Goal: Navigation & Orientation: Go to known website

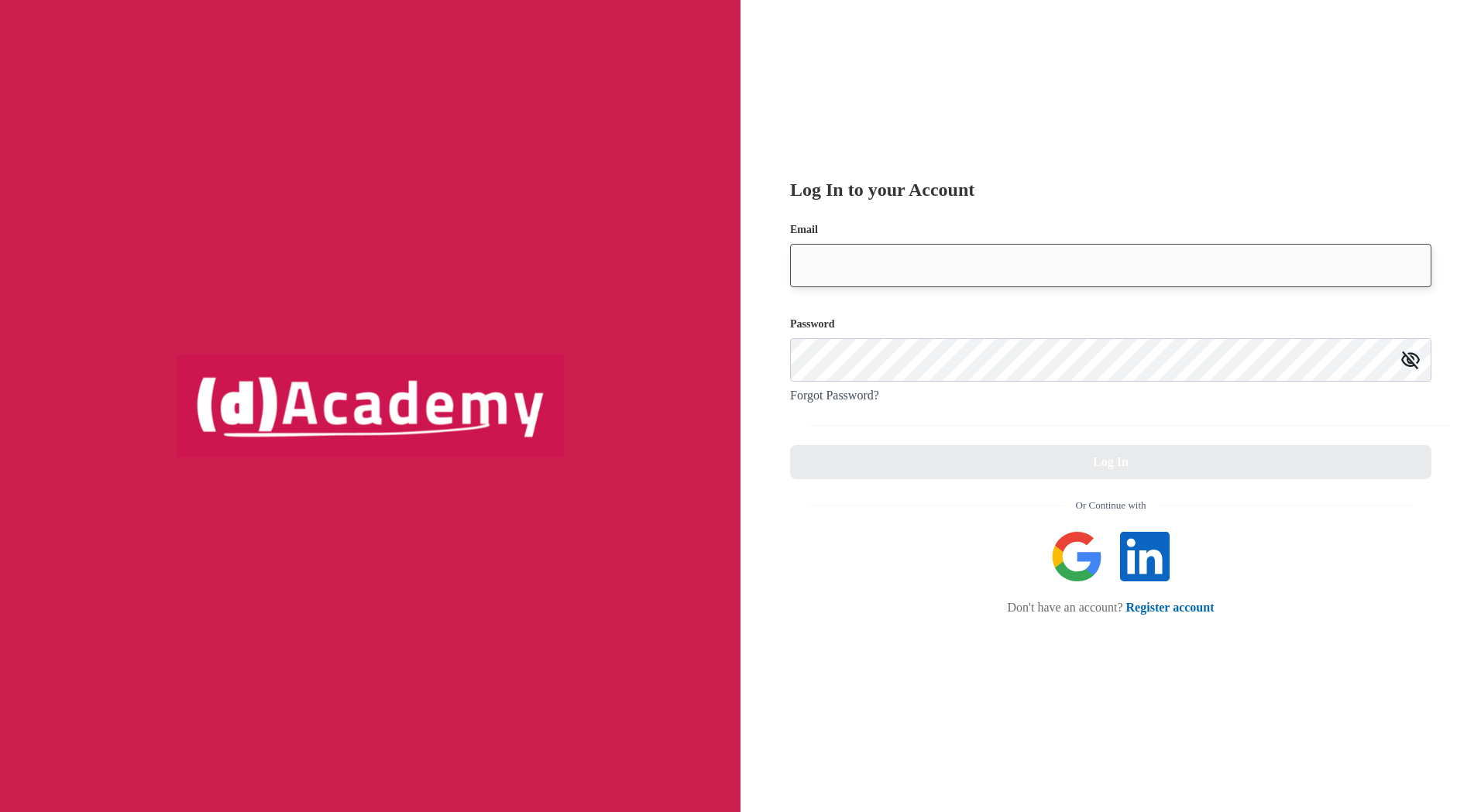
type input "**********"
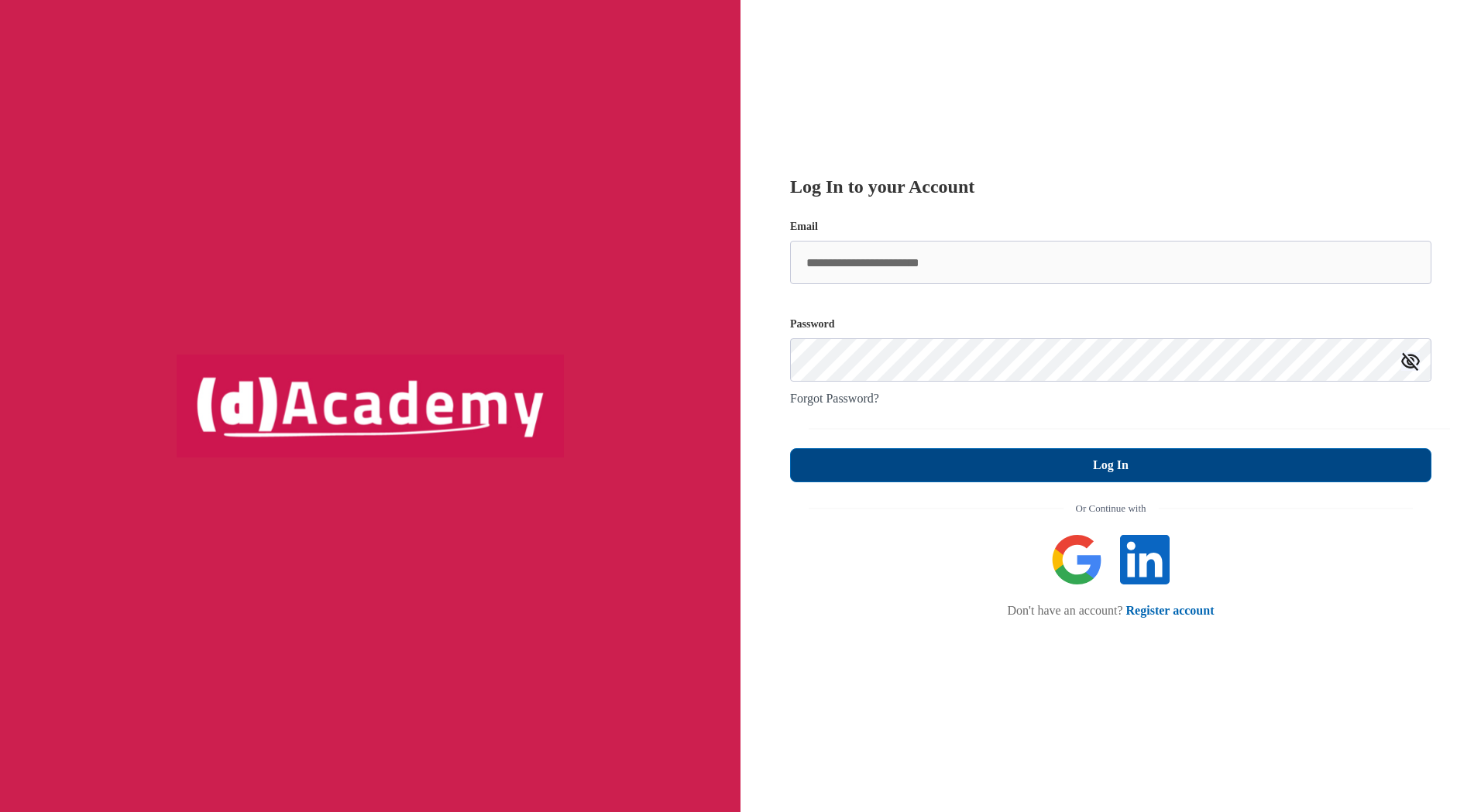
click at [1130, 467] on button "Log In" at bounding box center [1111, 465] width 641 height 34
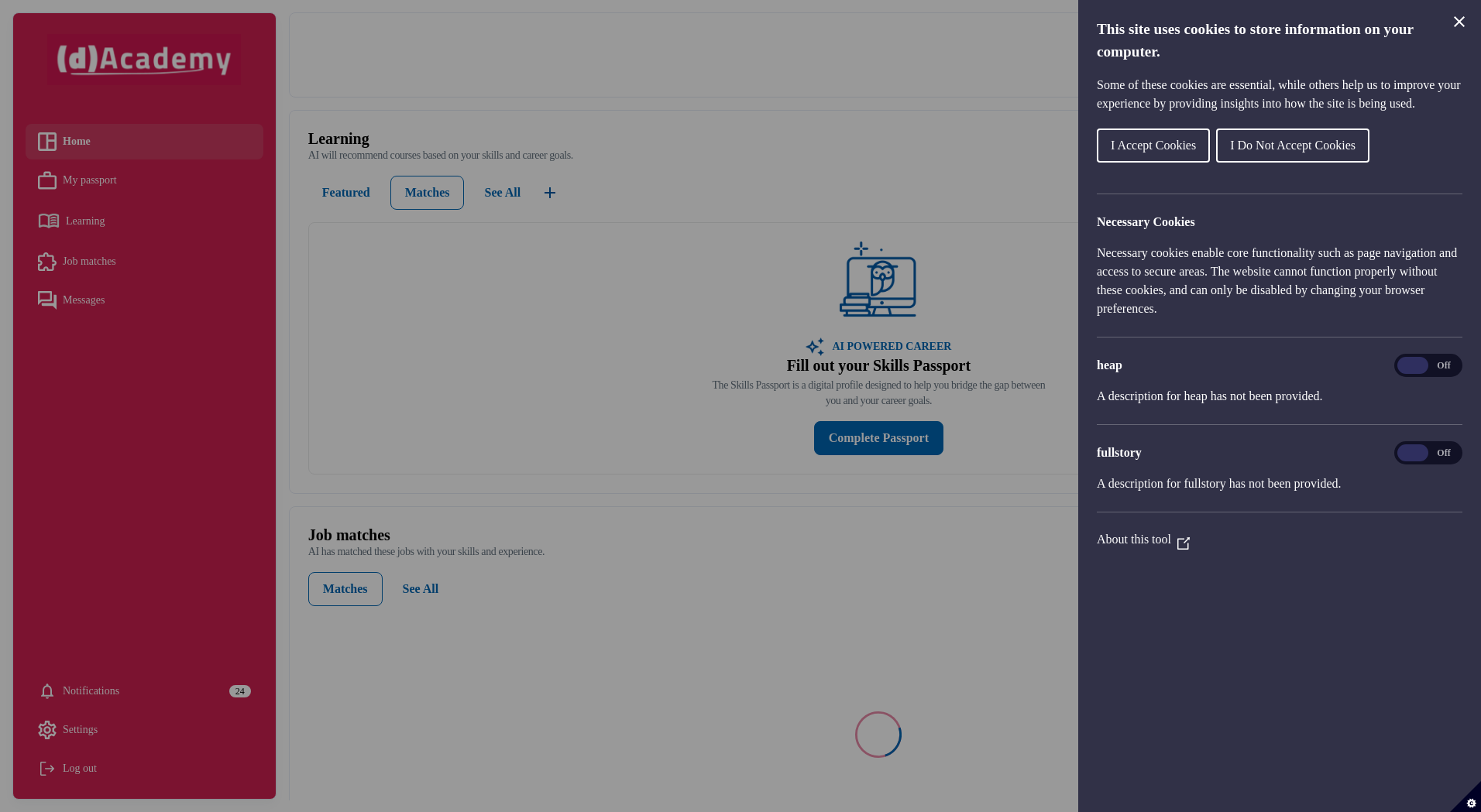
click at [1150, 152] on button "I Accept Cookies" at bounding box center [1153, 145] width 113 height 34
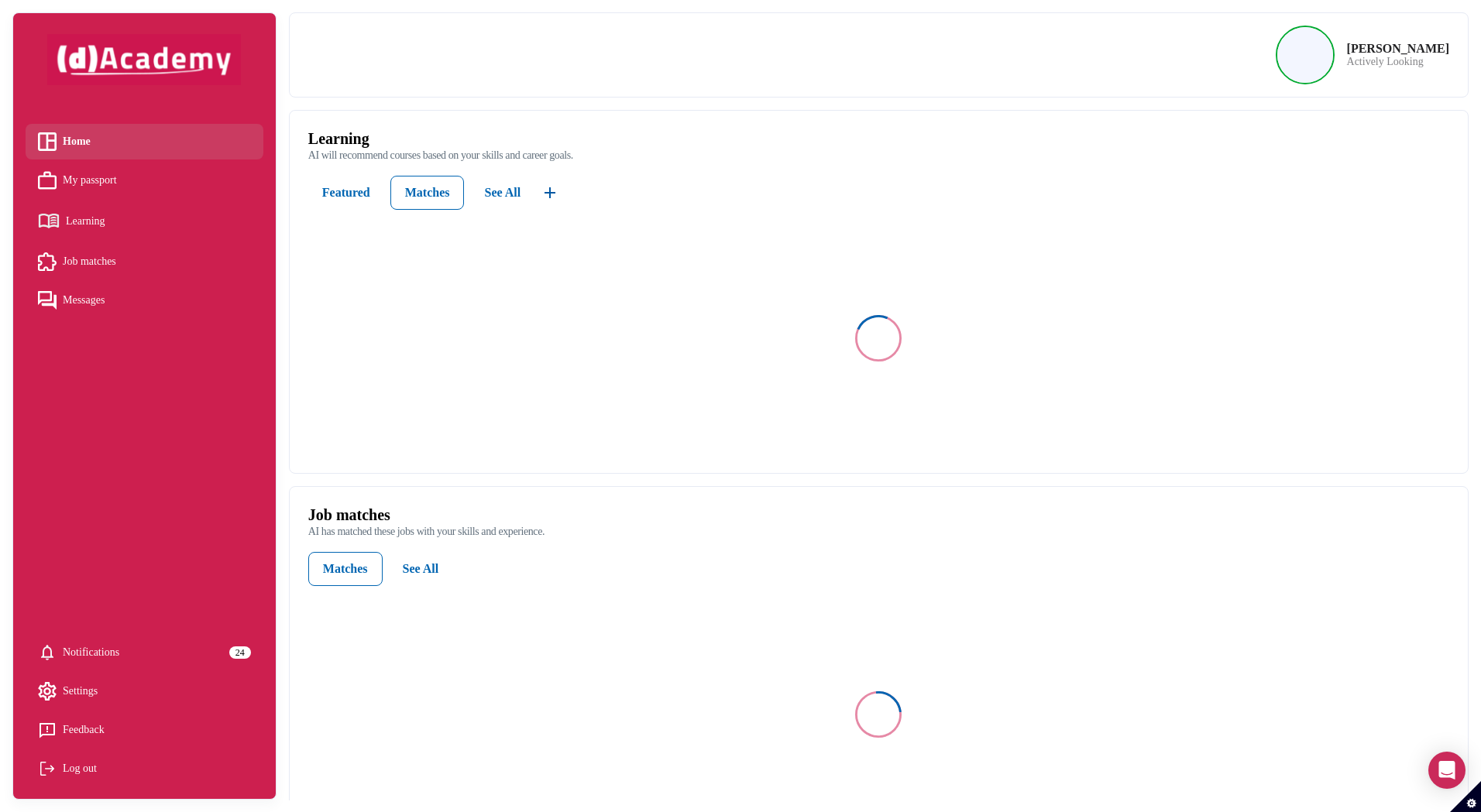
click at [973, 78] on div "[PERSON_NAME] Actively Looking" at bounding box center [878, 55] width 1141 height 59
